Goal: Task Accomplishment & Management: Use online tool/utility

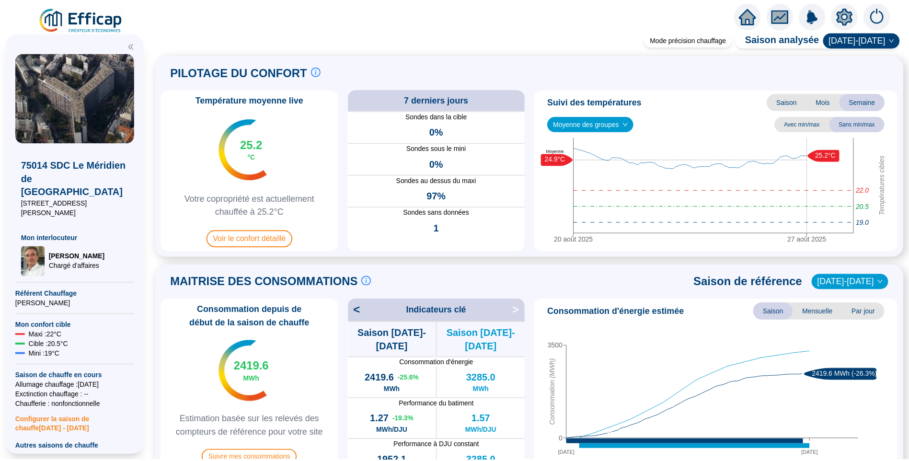
scroll to position [240, 0]
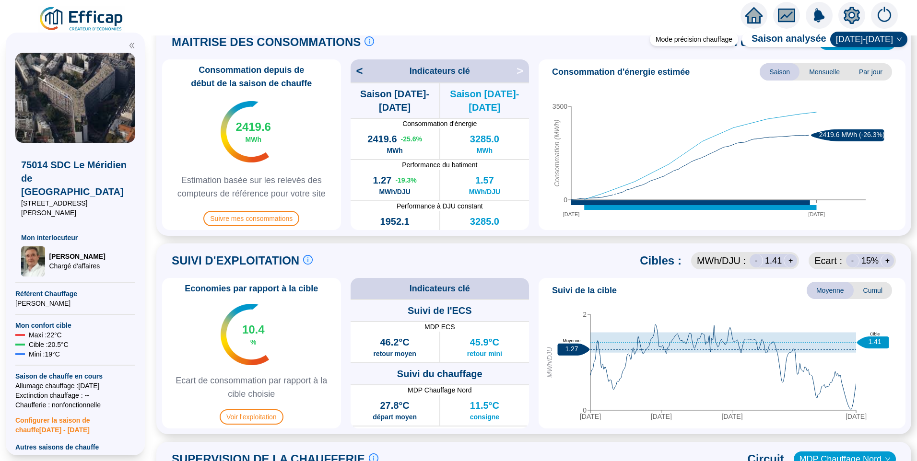
click at [83, 21] on img at bounding box center [81, 19] width 87 height 27
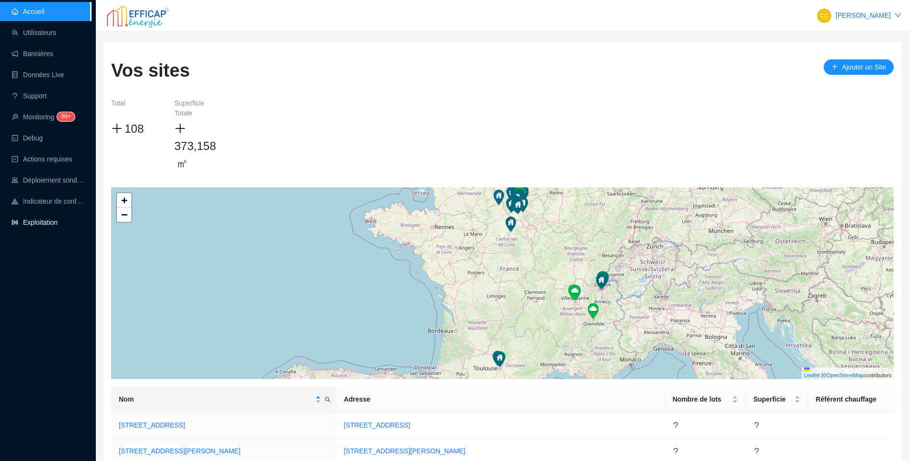
click at [30, 223] on link "Exploitation" at bounding box center [35, 223] width 46 height 8
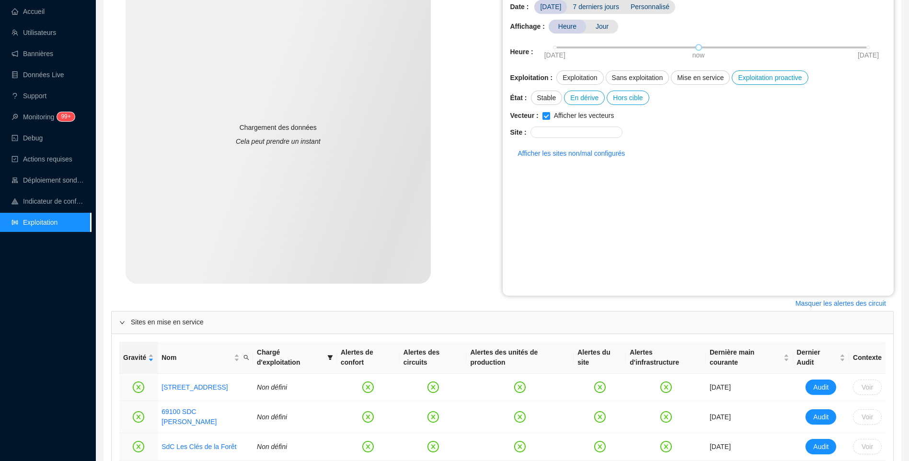
scroll to position [288, 0]
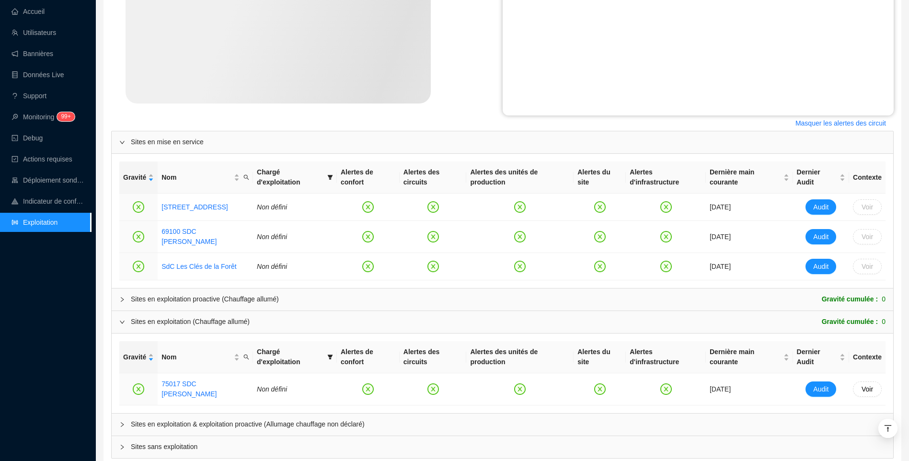
click at [168, 420] on span "Sites en exploitation & exploitation proactive (Allumage chauffage non déclaré)" at bounding box center [508, 425] width 755 height 10
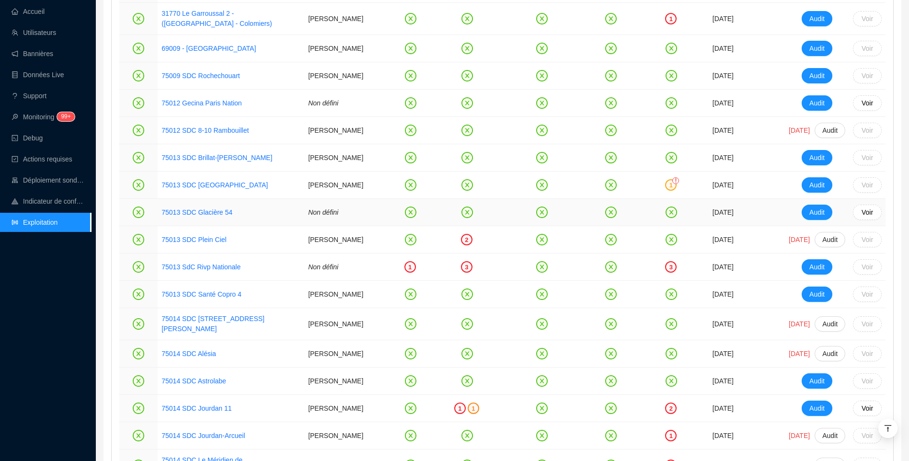
scroll to position [824, 0]
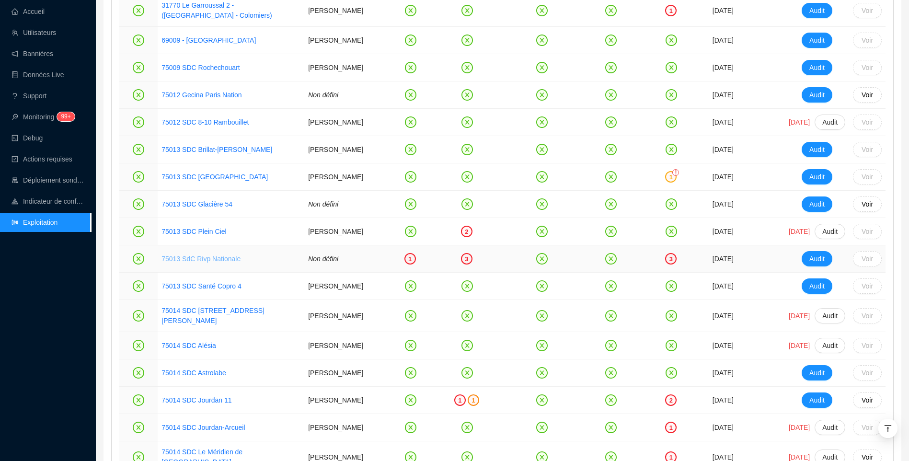
click at [227, 261] on link "75013 SdC Rivp Nationale" at bounding box center [201, 259] width 79 height 8
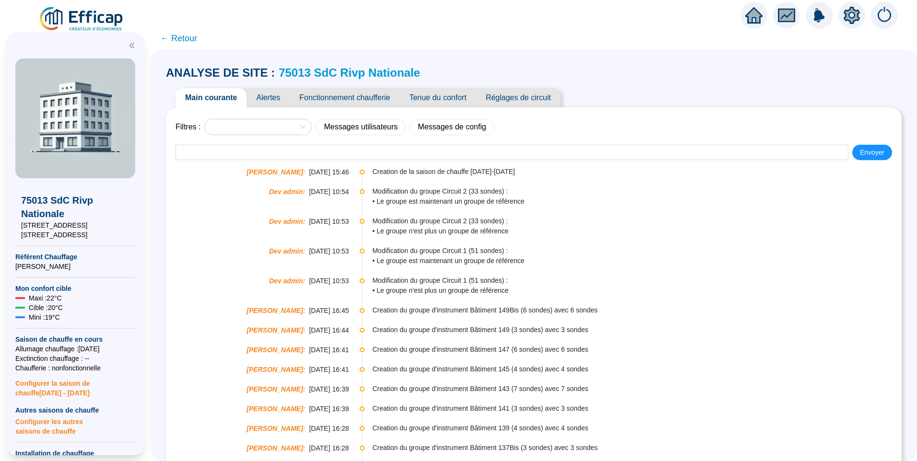
click at [275, 100] on span "Alertes" at bounding box center [267, 97] width 43 height 19
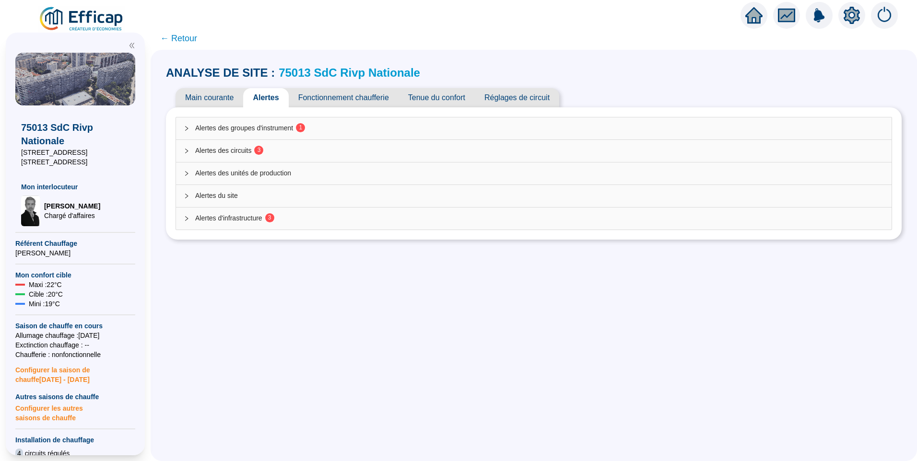
click at [277, 133] on div "Alertes des groupes d'instrument 1" at bounding box center [533, 128] width 715 height 22
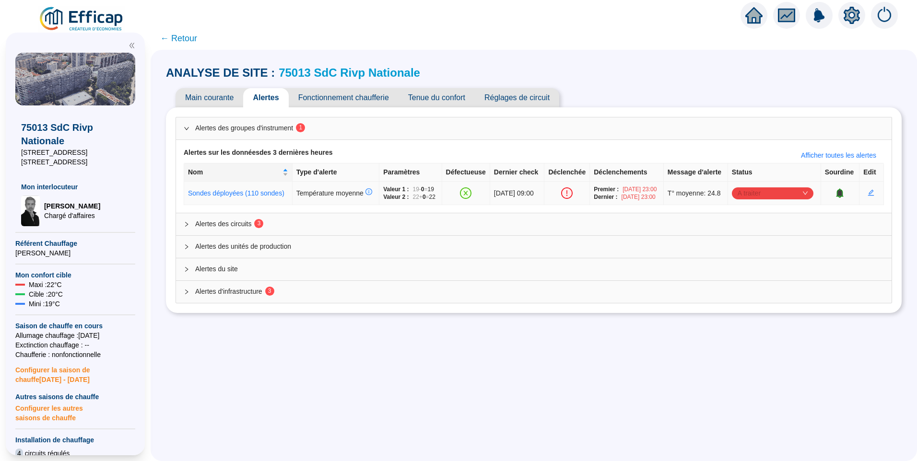
click at [762, 200] on span "A traiter" at bounding box center [772, 193] width 70 height 14
click at [755, 265] on div "Traité" at bounding box center [773, 259] width 78 height 15
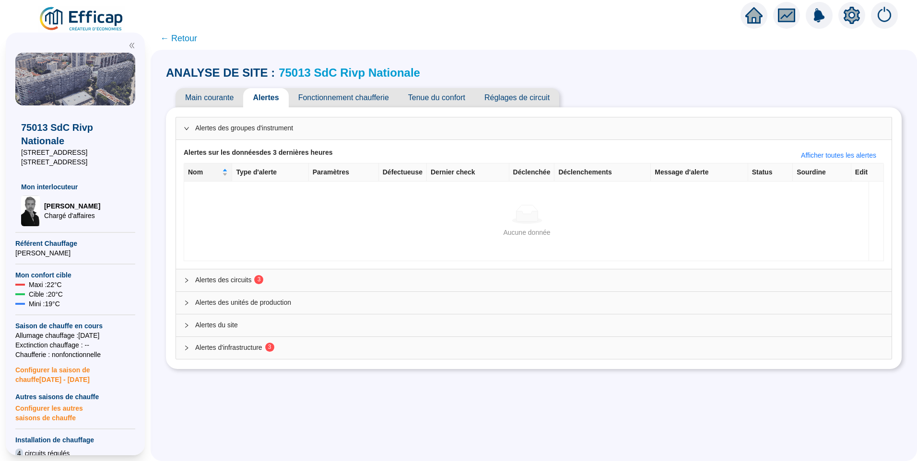
click at [236, 278] on span "Alertes des circuits 3" at bounding box center [539, 280] width 688 height 10
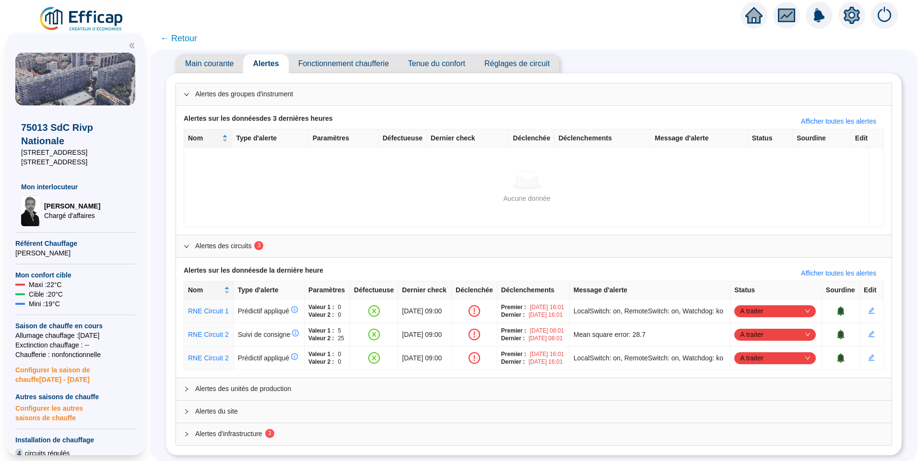
scroll to position [87, 0]
click at [779, 304] on span "A traiter" at bounding box center [775, 311] width 70 height 14
click at [761, 310] on div "Traité" at bounding box center [772, 314] width 66 height 10
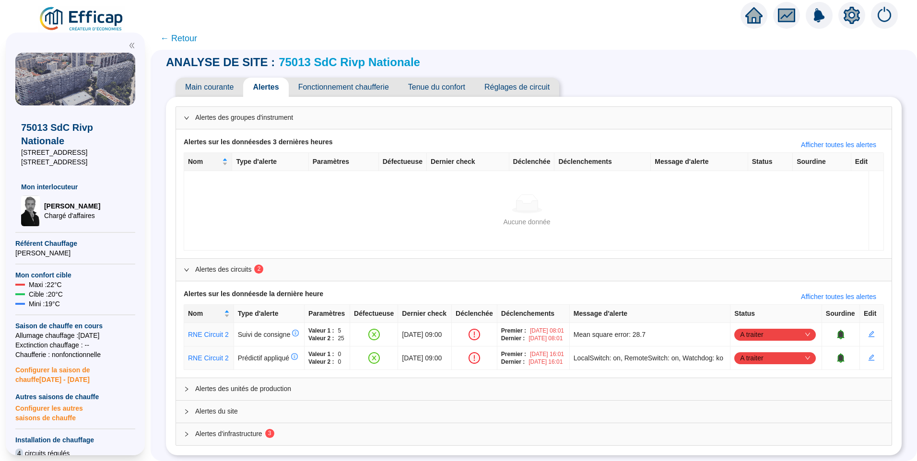
scroll to position [48, 0]
click at [760, 327] on span "A traiter" at bounding box center [775, 334] width 70 height 14
click at [756, 354] on div "Traité" at bounding box center [772, 353] width 66 height 10
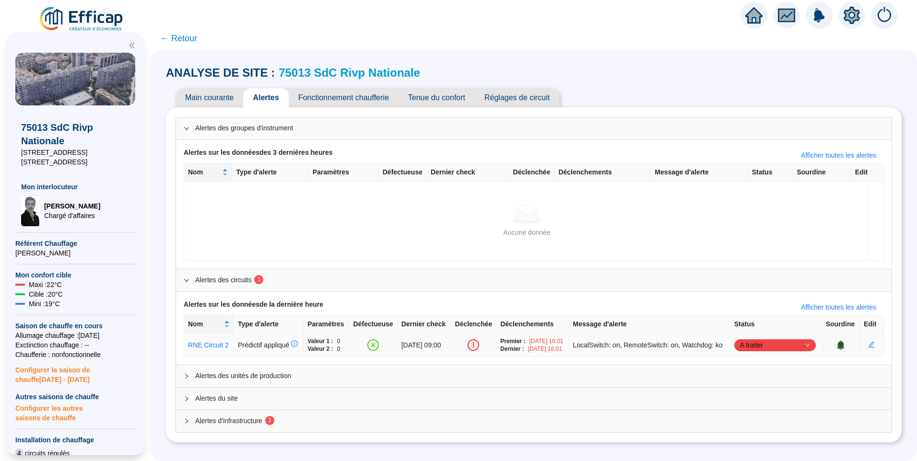
scroll to position [10, 0]
click at [759, 340] on span "A traiter" at bounding box center [775, 345] width 70 height 14
click at [749, 392] on div "Traité" at bounding box center [772, 392] width 66 height 10
click at [306, 432] on div "Alertes d'infrastructure 3" at bounding box center [533, 421] width 715 height 22
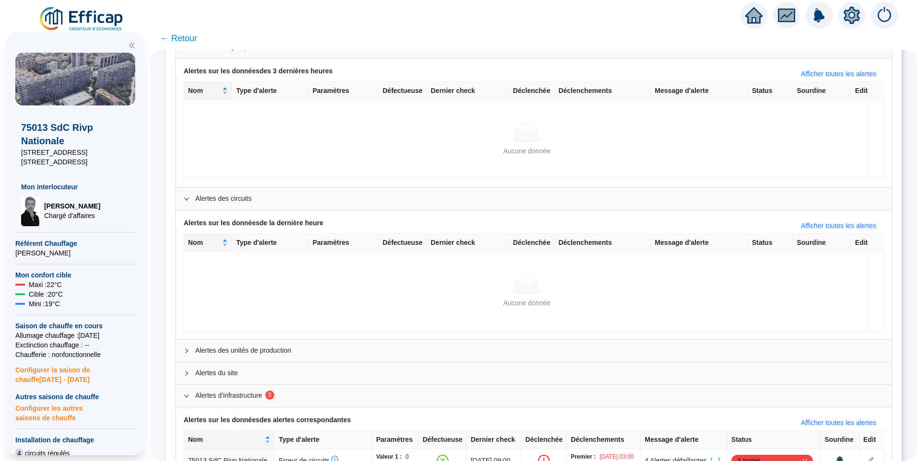
scroll to position [194, 0]
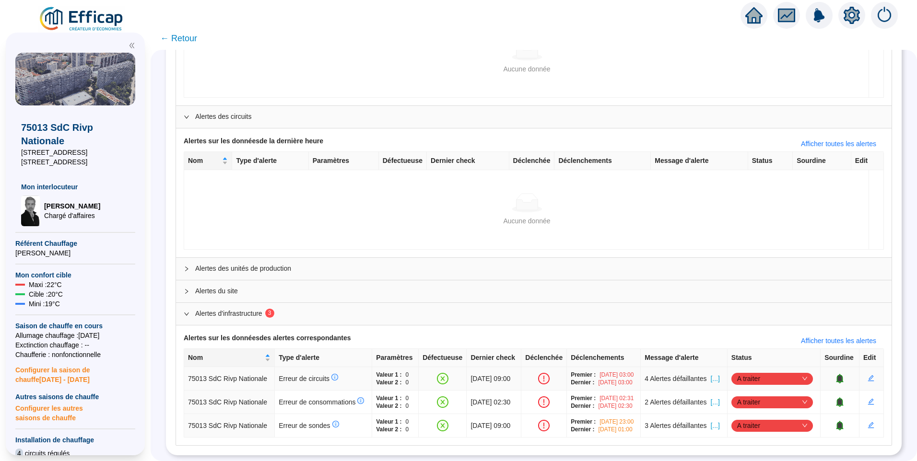
click at [737, 373] on div "A traiter" at bounding box center [772, 379] width 82 height 12
click at [753, 401] on div "Traité" at bounding box center [772, 401] width 66 height 10
click at [750, 419] on span "A traiter" at bounding box center [772, 426] width 70 height 14
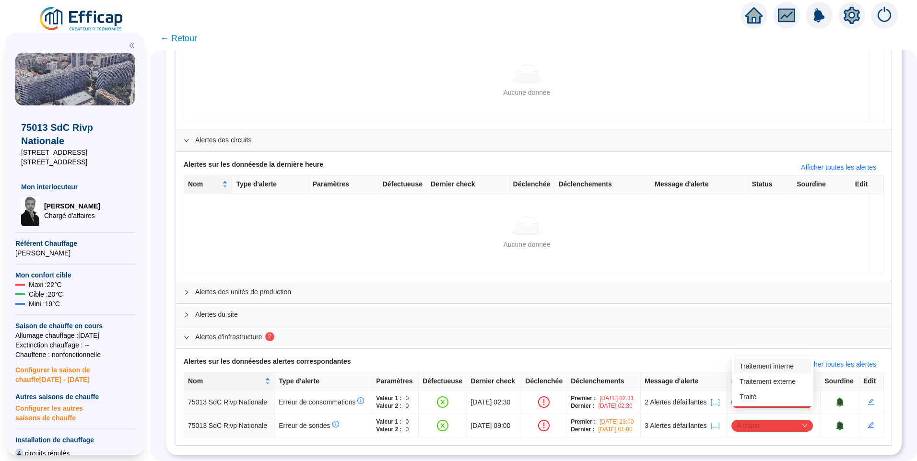
scroll to position [163, 0]
click at [755, 403] on div "Traité" at bounding box center [773, 396] width 78 height 15
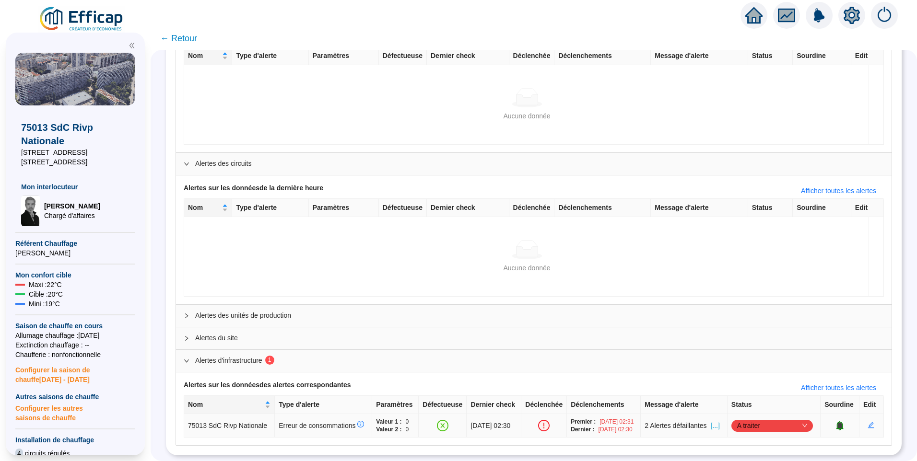
click at [763, 419] on span "A traiter" at bounding box center [772, 426] width 70 height 14
click at [757, 397] on div "Traité" at bounding box center [772, 397] width 66 height 10
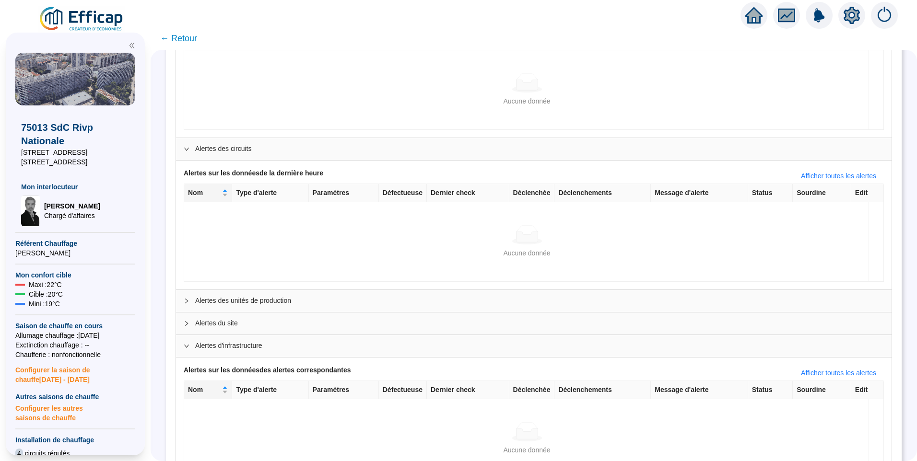
click at [179, 34] on span "← Retour" at bounding box center [178, 38] width 37 height 13
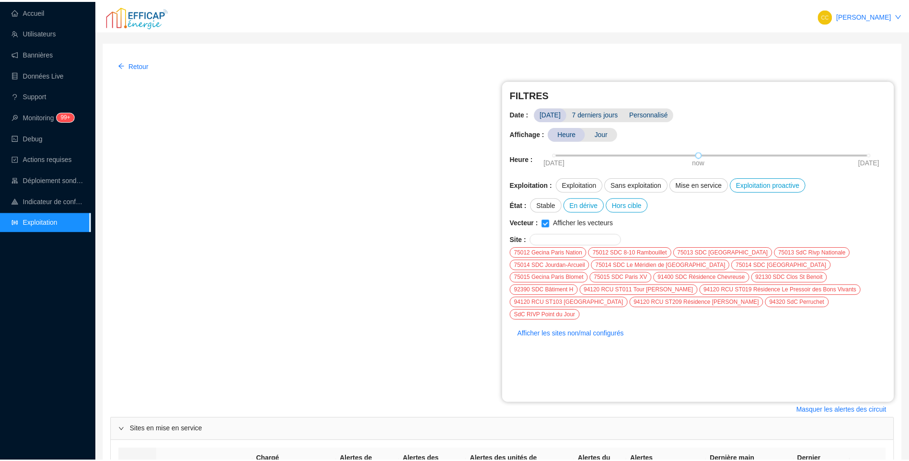
scroll to position [296, 0]
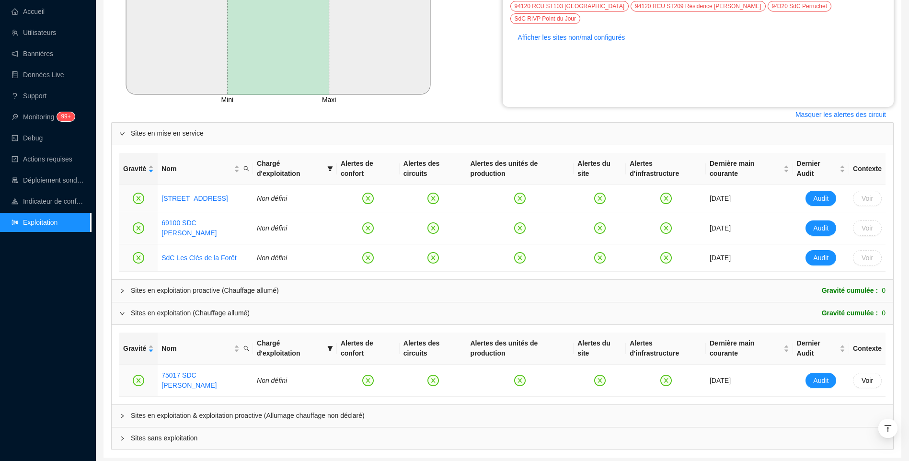
click at [230, 411] on span "Sites en exploitation & exploitation proactive (Allumage chauffage non déclaré)" at bounding box center [508, 416] width 755 height 10
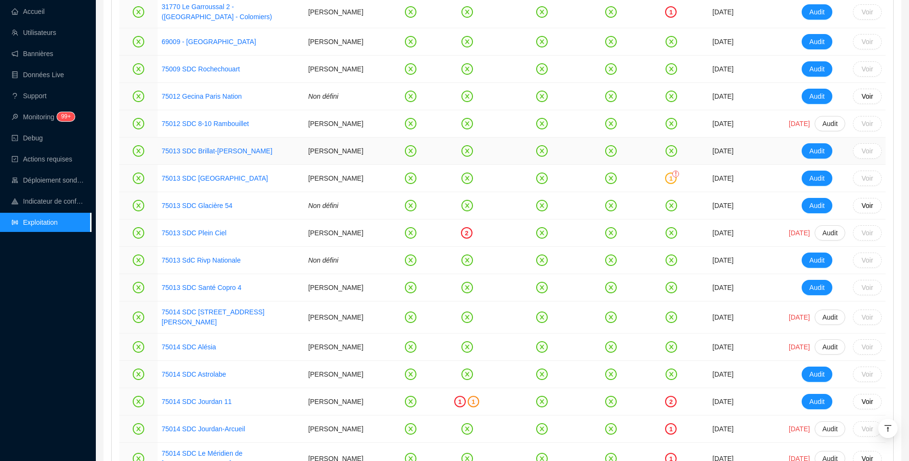
scroll to position [968, 0]
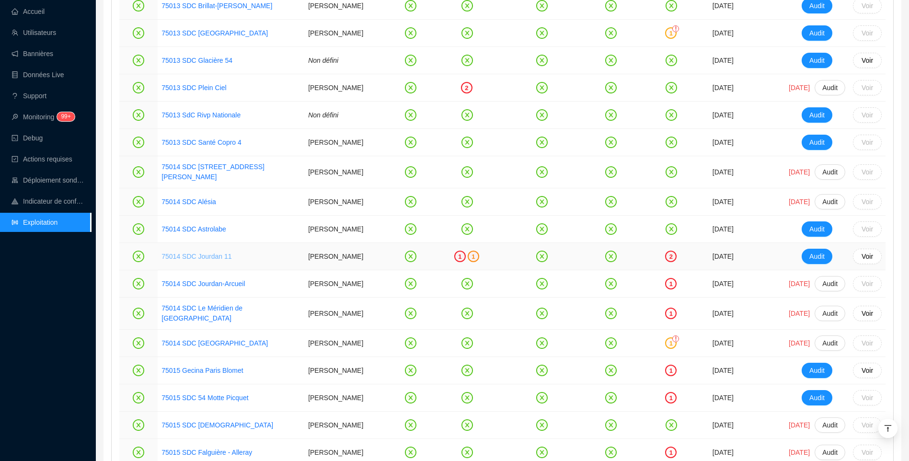
click at [215, 260] on link "75014 SDC Jourdan 11" at bounding box center [197, 257] width 70 height 8
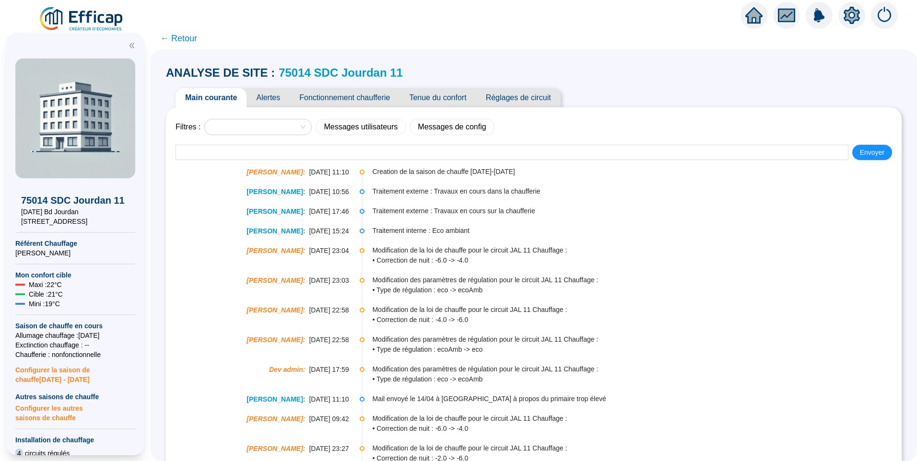
click at [268, 103] on span "Alertes" at bounding box center [267, 97] width 43 height 19
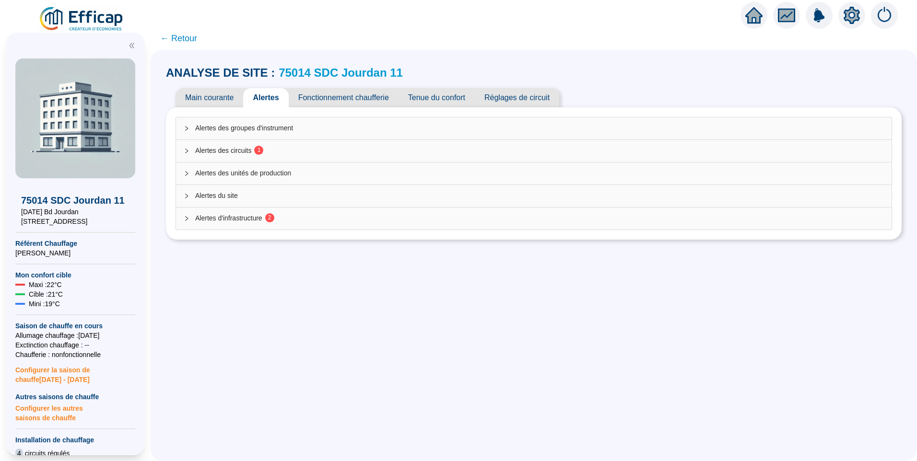
click at [259, 154] on span "1" at bounding box center [255, 151] width 9 height 8
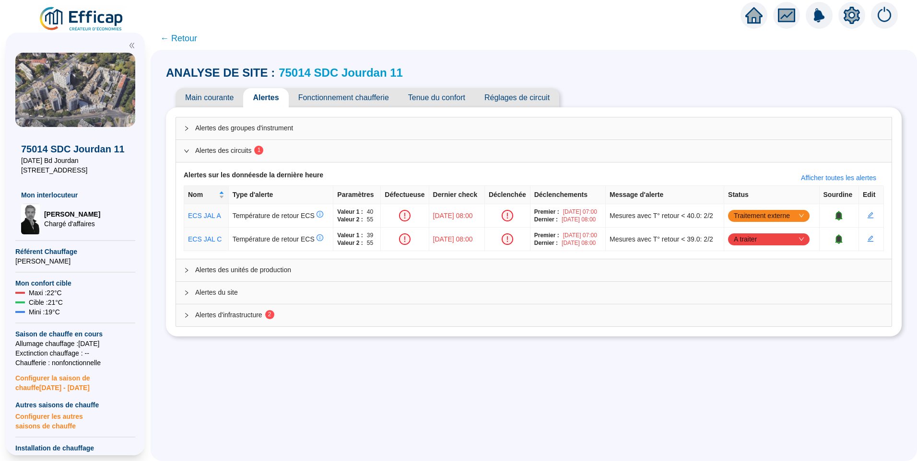
click at [232, 319] on span "Alertes d'infrastructure 2" at bounding box center [539, 315] width 688 height 10
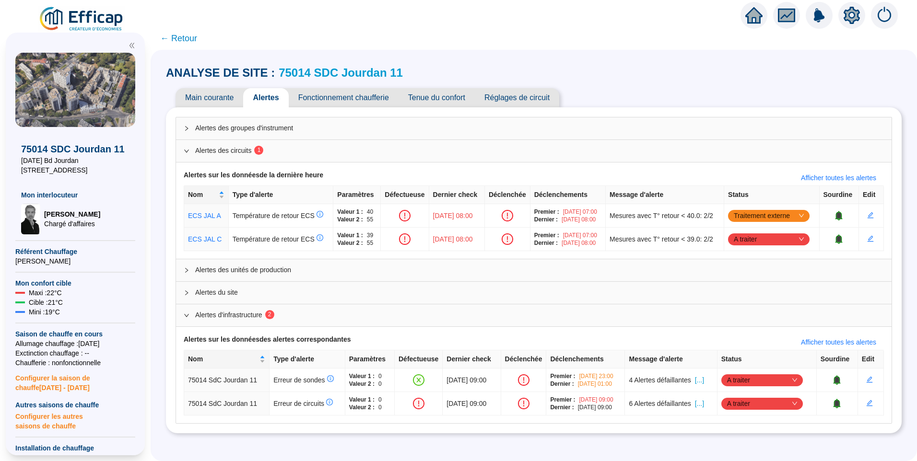
click at [186, 41] on span "← Retour" at bounding box center [178, 38] width 37 height 13
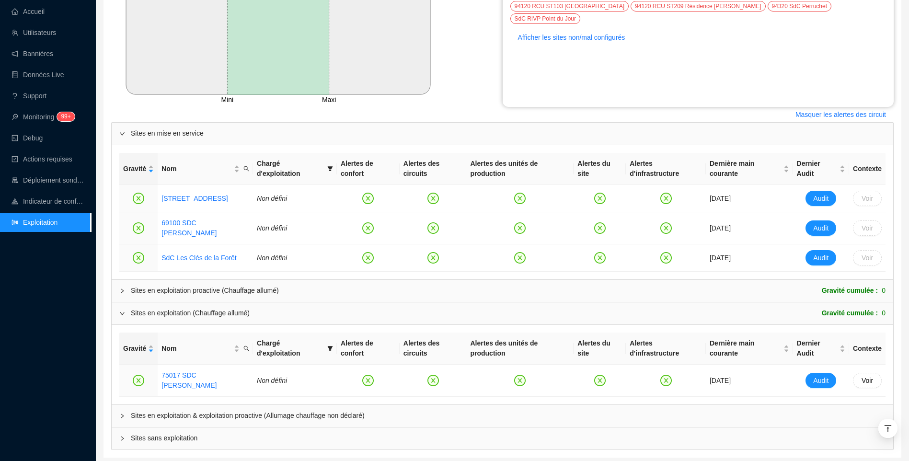
scroll to position [105, 0]
